Goal: Task Accomplishment & Management: Manage account settings

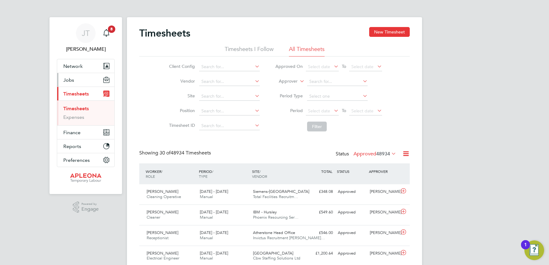
click at [65, 80] on span "Jobs" at bounding box center [68, 80] width 11 height 6
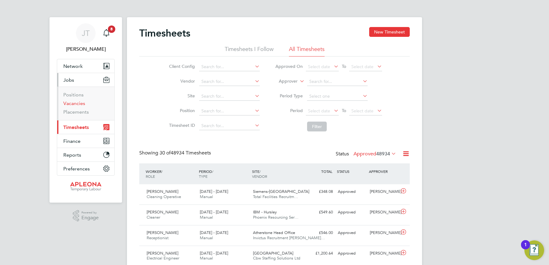
click at [72, 105] on link "Vacancies" at bounding box center [74, 104] width 22 height 6
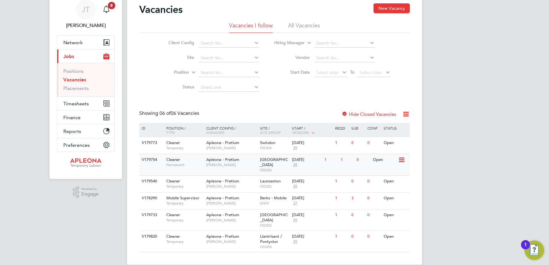
click at [268, 160] on span "[GEOGRAPHIC_DATA]" at bounding box center [274, 162] width 28 height 10
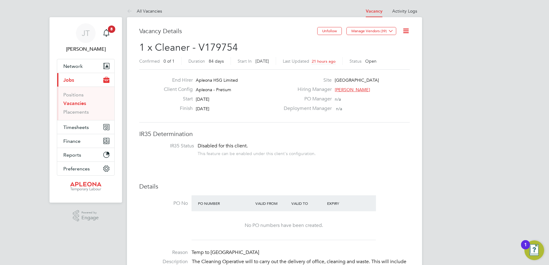
click at [151, 12] on link "All Vacancies" at bounding box center [144, 11] width 35 height 6
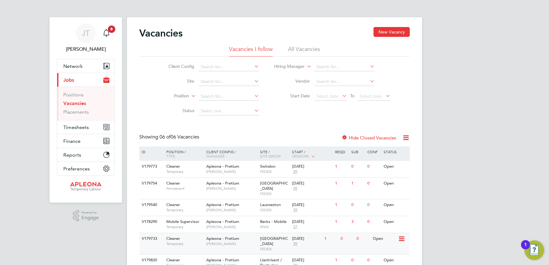
scroll to position [24, 0]
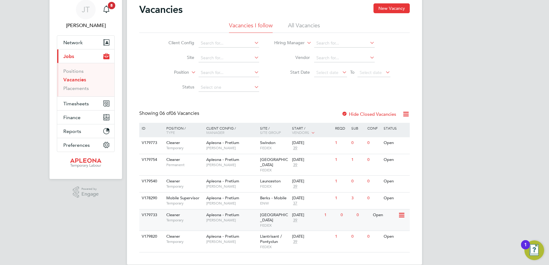
click at [309, 213] on div "05 Sep 2025" at bounding box center [306, 215] width 29 height 5
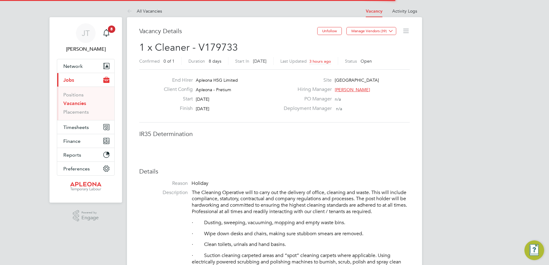
scroll to position [18, 43]
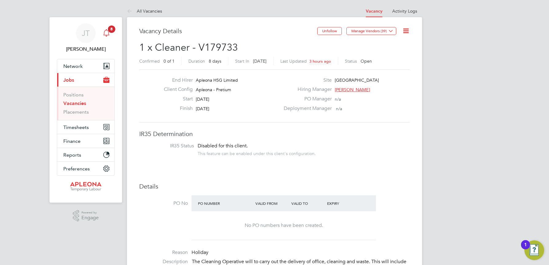
click at [111, 26] on span "8" at bounding box center [111, 29] width 7 height 7
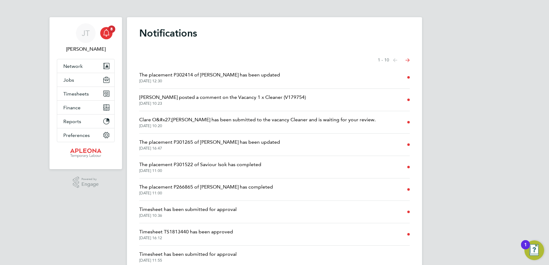
click at [406, 58] on button "Next page" at bounding box center [407, 60] width 12 height 12
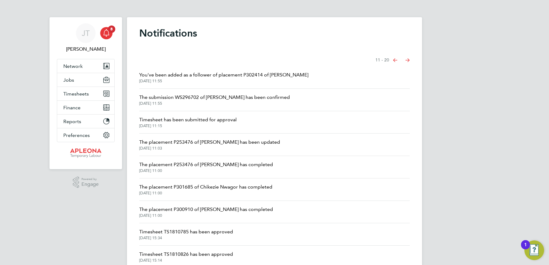
click at [396, 59] on icon "Select page of notifications list" at bounding box center [395, 60] width 4 height 4
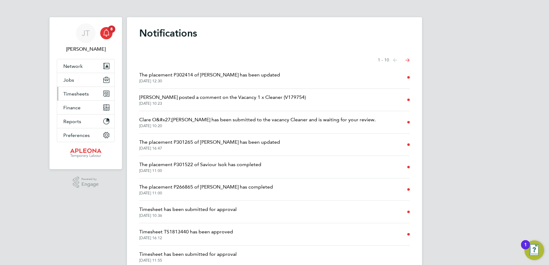
click at [77, 94] on span "Timesheets" at bounding box center [76, 94] width 26 height 6
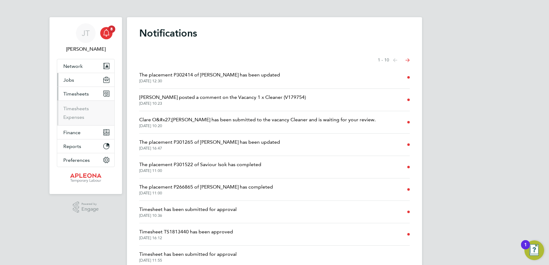
click at [69, 79] on span "Jobs" at bounding box center [68, 80] width 11 height 6
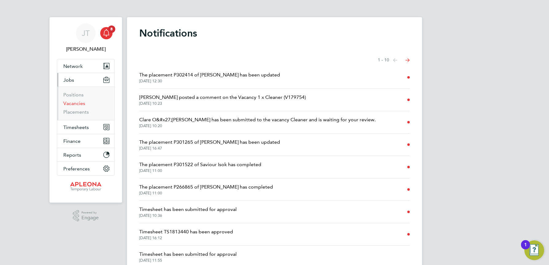
click at [74, 103] on link "Vacancies" at bounding box center [74, 104] width 22 height 6
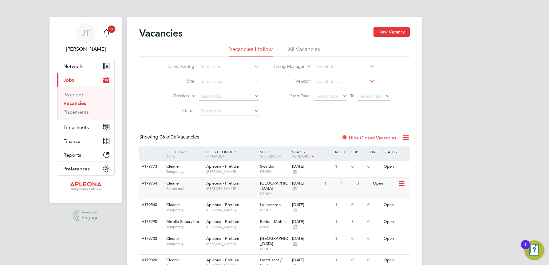
scroll to position [24, 0]
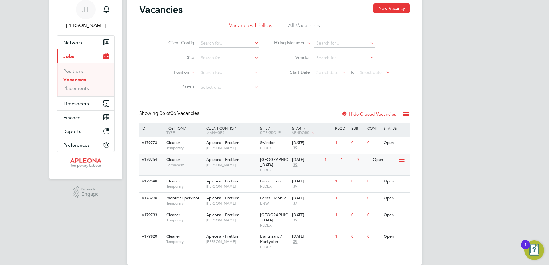
click at [384, 159] on div "Open" at bounding box center [384, 159] width 27 height 11
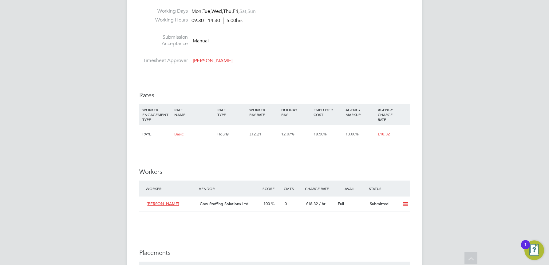
scroll to position [492, 0]
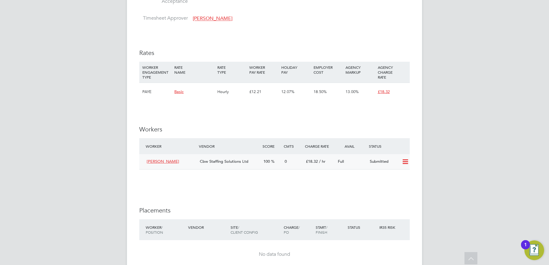
drag, startPoint x: 405, startPoint y: 162, endPoint x: 401, endPoint y: 161, distance: 3.4
click at [404, 162] on icon at bounding box center [405, 162] width 8 height 5
click at [393, 174] on li "Offer" at bounding box center [397, 175] width 22 height 9
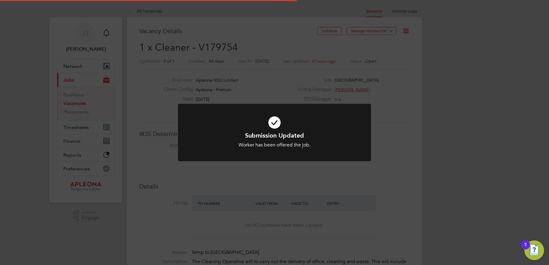
scroll to position [18, 43]
click at [479, 101] on div "Submission Updated Worker has been offered the job. Cancel Okay" at bounding box center [274, 132] width 549 height 265
